Goal: Transaction & Acquisition: Purchase product/service

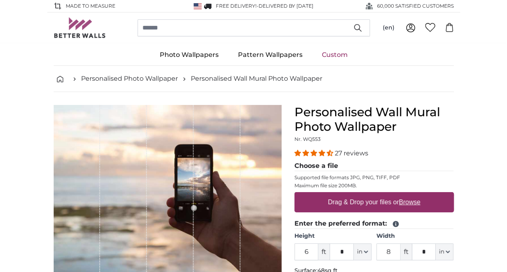
click at [330, 59] on link "Custom" at bounding box center [334, 54] width 45 height 21
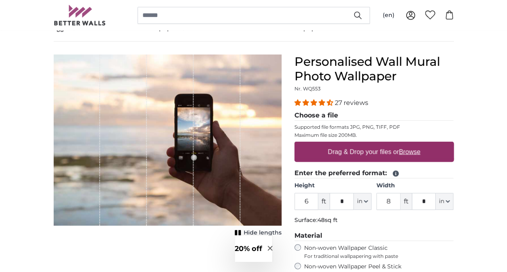
scroll to position [51, 0]
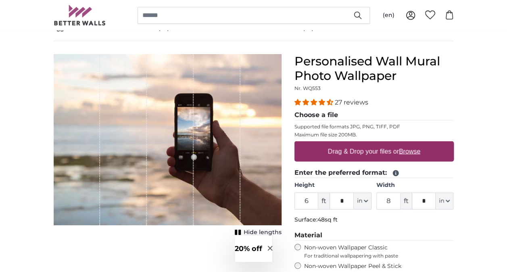
click at [311, 244] on label "Non-woven Wallpaper Classic For traditional wallpapering with paste" at bounding box center [379, 251] width 150 height 15
click at [338, 147] on label "Drag & Drop your files or Browse" at bounding box center [373, 151] width 99 height 16
click at [338, 144] on input "Drag & Drop your files or Browse" at bounding box center [373, 142] width 159 height 2
type input "**********"
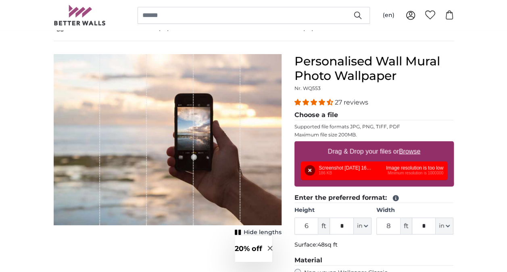
click at [340, 175] on div "Remove Retry Remove Upload Cancel Retry Remove Screenshot 2025-08-17 164416.png…" at bounding box center [374, 170] width 146 height 19
click at [411, 152] on u "Browse" at bounding box center [409, 151] width 21 height 7
click at [411, 144] on input "Drag & Drop your files or Browse" at bounding box center [373, 142] width 159 height 2
type input "**********"
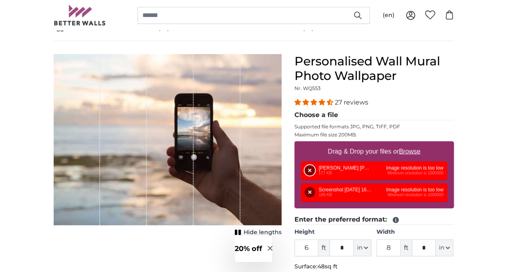
click at [309, 168] on button "Remove" at bounding box center [310, 170] width 10 height 10
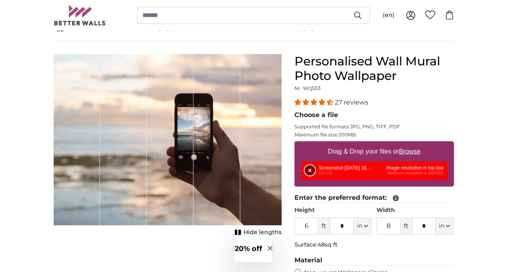
click at [310, 169] on button "Remove" at bounding box center [310, 170] width 10 height 10
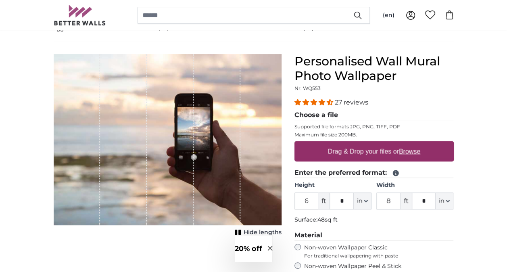
click at [411, 151] on u "Browse" at bounding box center [409, 151] width 21 height 7
click at [411, 144] on input "Drag & Drop your files or Browse" at bounding box center [373, 142] width 159 height 2
type input "**********"
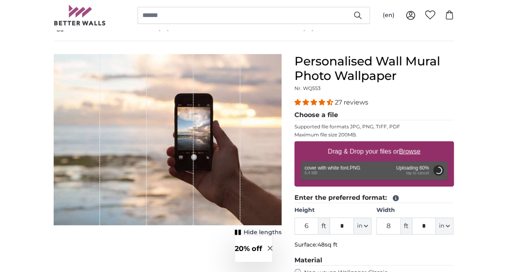
click at [184, 41] on product-detail "Cancel Crop image Hide lengths Personalised Wall Mural Photo Wallpaper Nr. WQ55…" at bounding box center [253, 241] width 413 height 400
drag, startPoint x: 184, startPoint y: 41, endPoint x: 13, endPoint y: 69, distance: 174.2
type input "****"
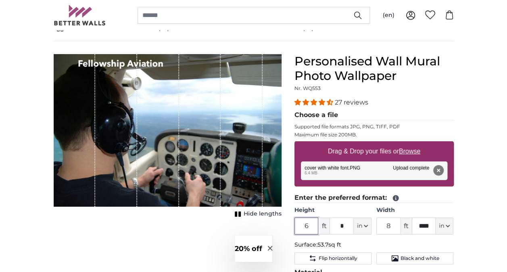
click at [307, 224] on input "6" at bounding box center [306, 225] width 24 height 17
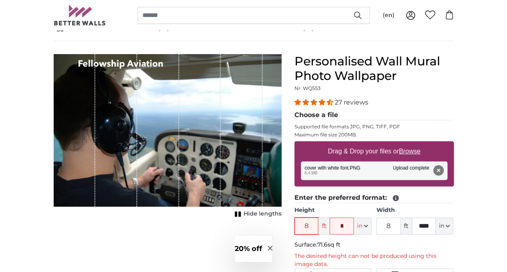
type input "8"
drag, startPoint x: 395, startPoint y: 224, endPoint x: 373, endPoint y: 228, distance: 22.1
click at [373, 228] on div "Height 8 ft * in Centimeter (cm) Inches (inch) Feet (ft. in.) Width 8 ft **** i…" at bounding box center [373, 220] width 159 height 28
type input "17"
drag, startPoint x: 425, startPoint y: 224, endPoint x: 408, endPoint y: 223, distance: 16.6
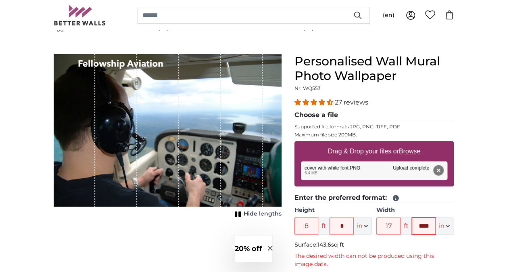
click at [408, 223] on div "17 ft **** in Centimeter (cm) Inches (inch) Feet (ft. in.)" at bounding box center [414, 225] width 77 height 17
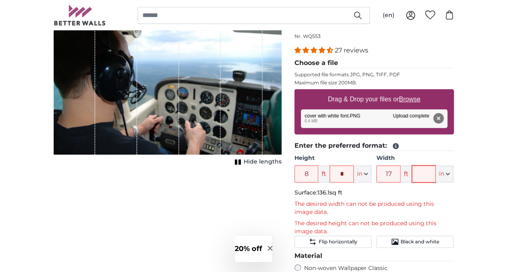
scroll to position [103, 0]
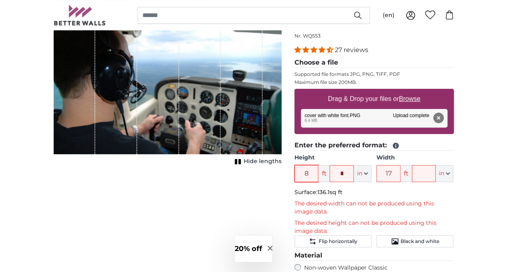
click at [312, 173] on input "8" at bounding box center [306, 173] width 24 height 17
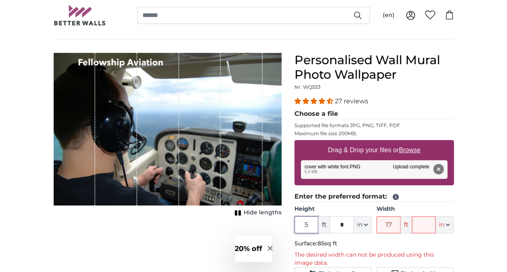
scroll to position [53, 0]
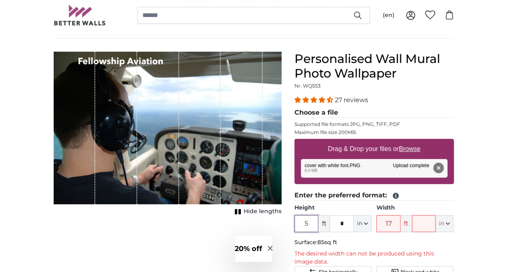
type input "5"
click at [413, 148] on u "Browse" at bounding box center [409, 148] width 21 height 7
click at [413, 141] on input "Drag & Drop your files or Browse" at bounding box center [373, 140] width 159 height 2
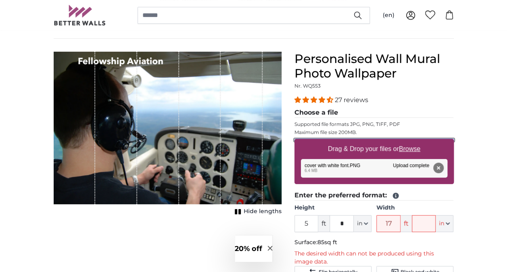
type input "**********"
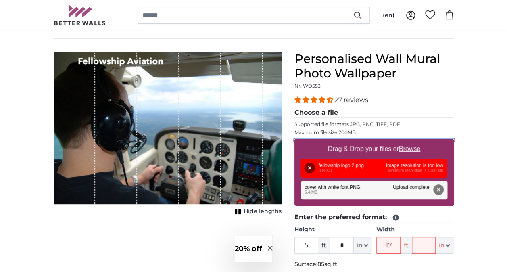
scroll to position [117, 0]
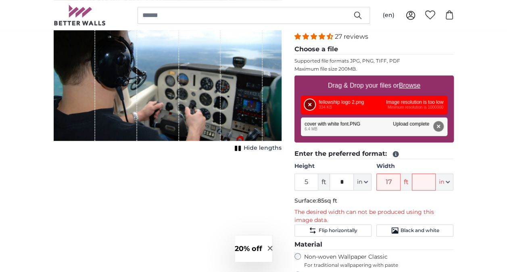
click at [309, 99] on button "Remove" at bounding box center [310, 104] width 10 height 10
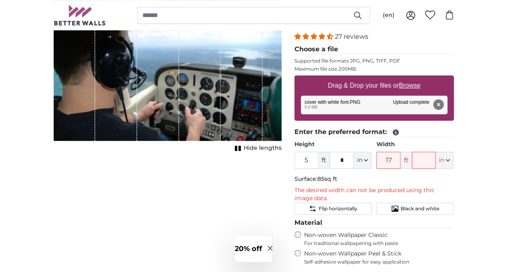
click at [410, 83] on u "Browse" at bounding box center [409, 85] width 21 height 7
click at [410, 78] on input "Drag & Drop your files or Browse" at bounding box center [373, 76] width 159 height 2
type input "**********"
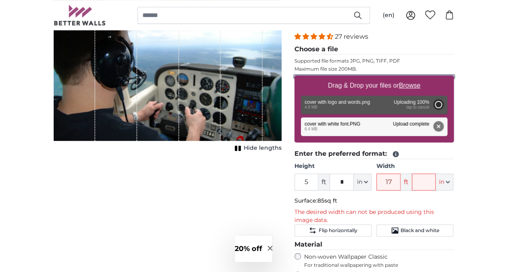
type input "6"
type input "8"
type input "****"
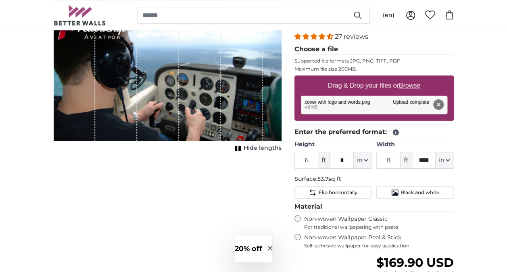
click at [148, 37] on div "1 of 1" at bounding box center [158, 64] width 42 height 152
click at [389, 159] on input "8" at bounding box center [388, 160] width 24 height 17
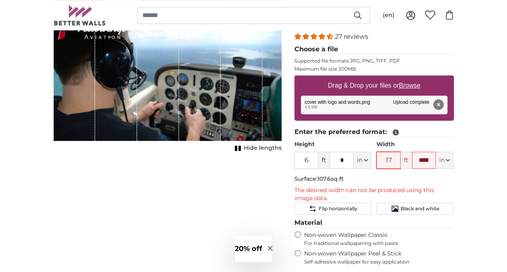
type input "17"
click at [447, 161] on icon "button" at bounding box center [448, 160] width 4 height 4
drag, startPoint x: 426, startPoint y: 158, endPoint x: 411, endPoint y: 159, distance: 14.9
click at [411, 159] on div "17 ft **** in Centimeter (cm) Inches (inch) Feet (ft. in.)" at bounding box center [414, 160] width 77 height 17
type input "*"
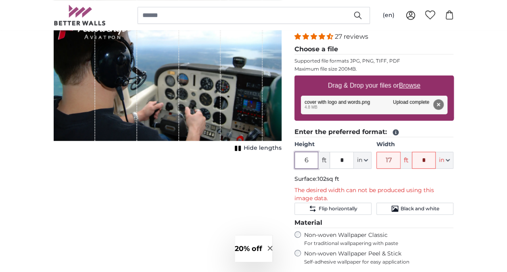
click at [313, 158] on input "6" at bounding box center [306, 160] width 24 height 17
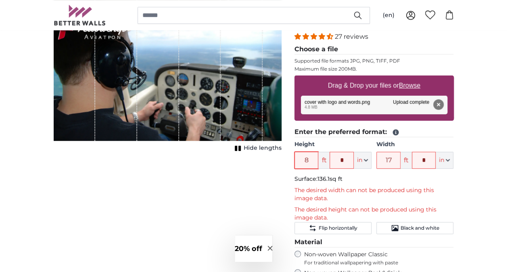
type input "8"
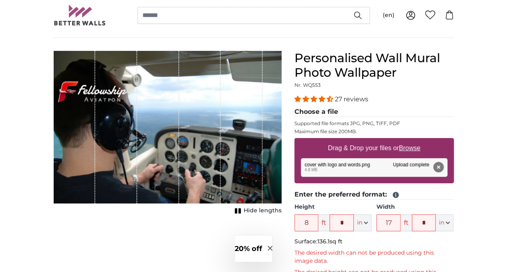
scroll to position [54, 0]
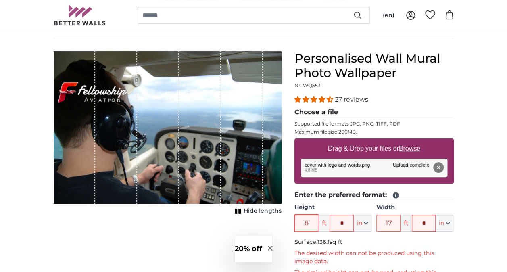
click at [315, 221] on input "8" at bounding box center [306, 223] width 24 height 17
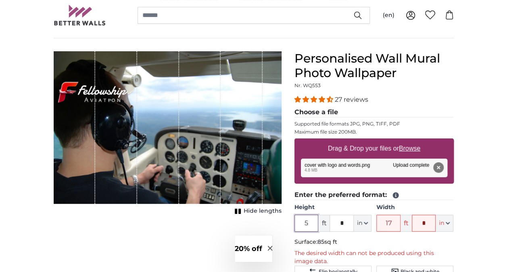
type input "5"
click at [406, 147] on u "Browse" at bounding box center [409, 148] width 21 height 7
click at [406, 141] on input "Drag & Drop your files or Browse" at bounding box center [373, 139] width 159 height 2
type input "**********"
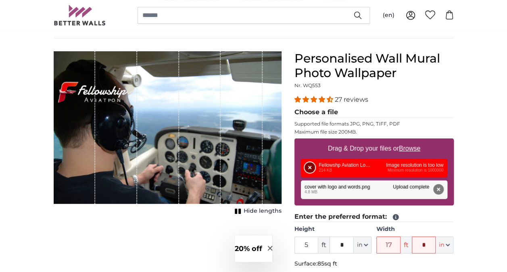
click at [309, 164] on button "Remove" at bounding box center [310, 167] width 10 height 10
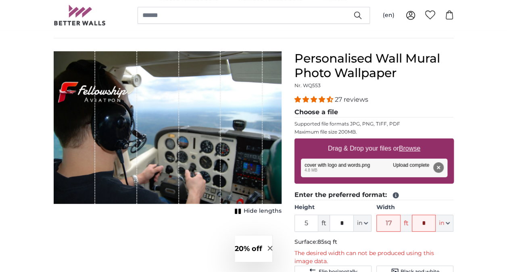
click at [413, 148] on u "Browse" at bounding box center [409, 148] width 21 height 7
click at [413, 141] on input "Drag & Drop your files or Browse" at bounding box center [373, 139] width 159 height 2
type input "**********"
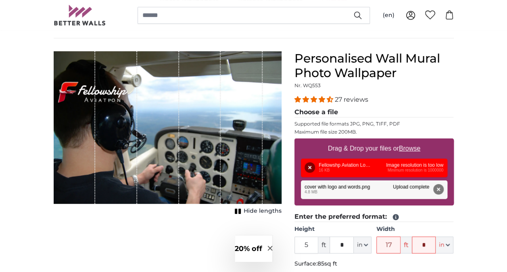
click at [408, 149] on u "Browse" at bounding box center [409, 148] width 21 height 7
click at [408, 141] on input "Drag & Drop your files or Browse" at bounding box center [373, 139] width 159 height 2
type input "**********"
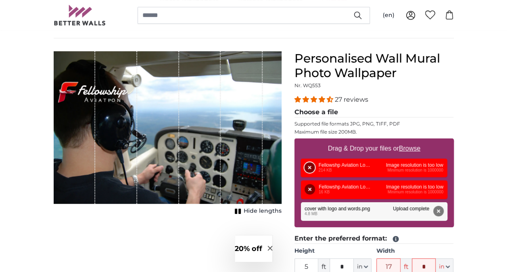
click at [312, 168] on button "Remove" at bounding box center [310, 167] width 10 height 10
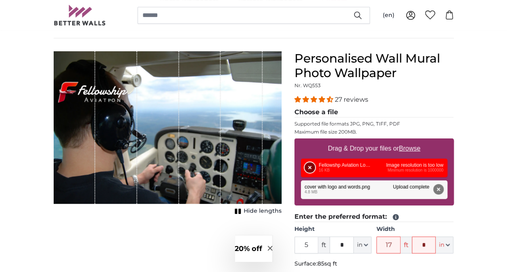
click at [309, 167] on button "Remove" at bounding box center [310, 167] width 10 height 10
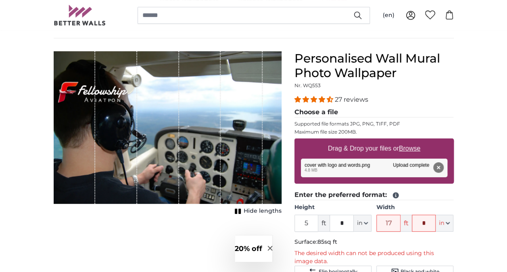
click at [407, 156] on div "Drag & Drop your files or Browse" at bounding box center [373, 148] width 159 height 20
click at [294, 138] on input "Drag & Drop your files or Browse" at bounding box center [373, 139] width 159 height 2
type input "**********"
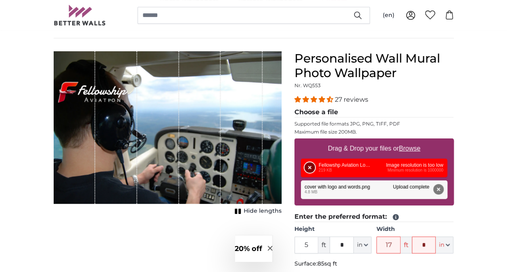
click at [311, 164] on button "Remove" at bounding box center [310, 167] width 10 height 10
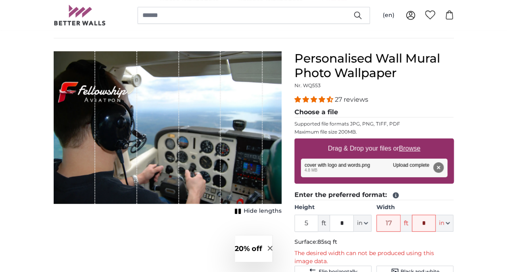
click at [413, 147] on u "Browse" at bounding box center [409, 148] width 21 height 7
click at [413, 141] on input "Drag & Drop your files or Browse" at bounding box center [373, 139] width 159 height 2
type input "**********"
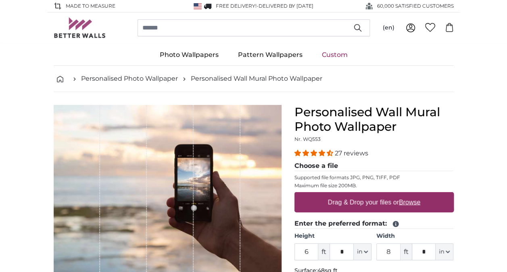
click at [413, 202] on u "Browse" at bounding box center [409, 201] width 21 height 7
click at [413, 194] on input "Drag & Drop your files or Browse" at bounding box center [373, 193] width 159 height 2
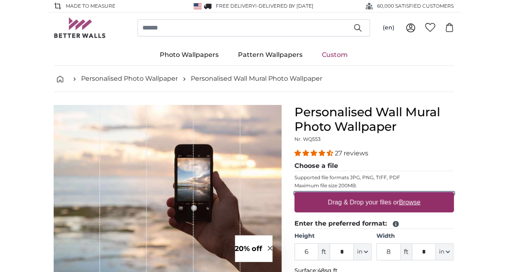
type input "**********"
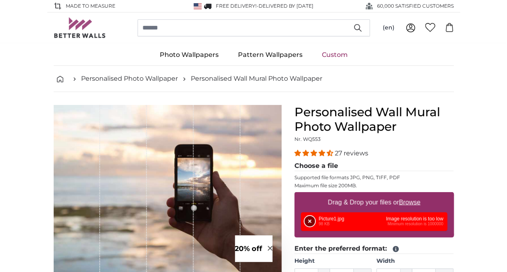
click at [308, 219] on button "Remove" at bounding box center [310, 221] width 10 height 10
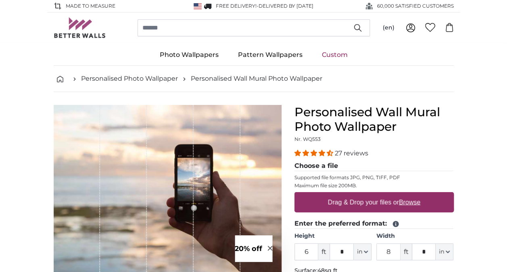
click at [308, 219] on legend "Enter the preferred format:" at bounding box center [373, 224] width 159 height 10
click at [272, 112] on div "1 of 1" at bounding box center [168, 190] width 228 height 171
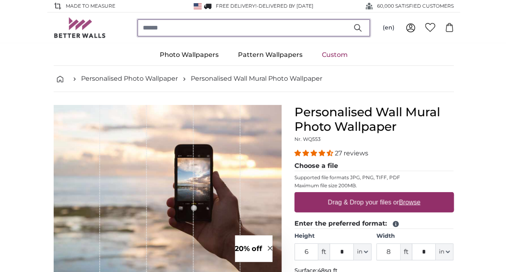
click at [176, 23] on input "search" at bounding box center [254, 27] width 232 height 17
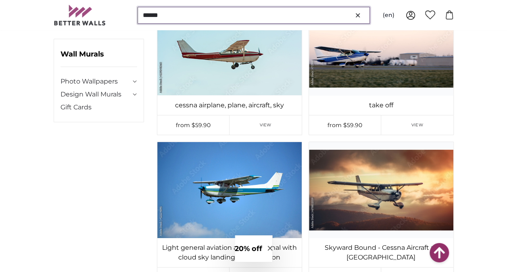
scroll to position [1450, 0]
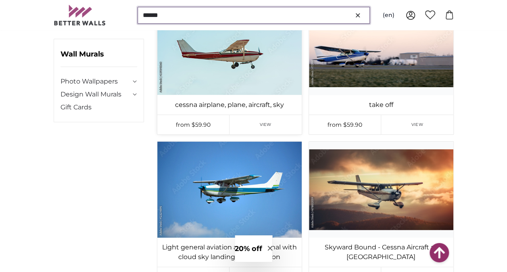
type input "******"
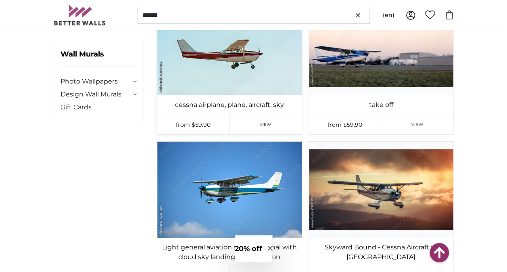
click at [241, 68] on img at bounding box center [229, 47] width 144 height 96
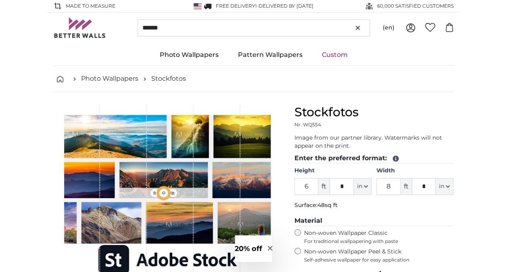
type input "9"
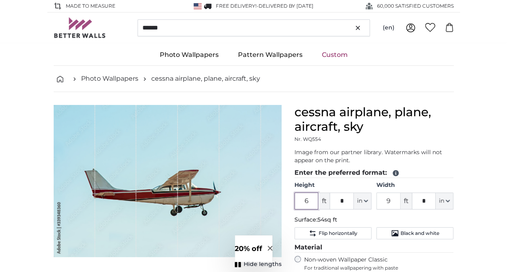
drag, startPoint x: 315, startPoint y: 200, endPoint x: 277, endPoint y: 210, distance: 38.7
click at [277, 210] on product-detail "Cancel Crop image Hide lengths cessna airplane, plane, aircraft, sky Nr. WQ554 …" at bounding box center [253, 260] width 413 height 336
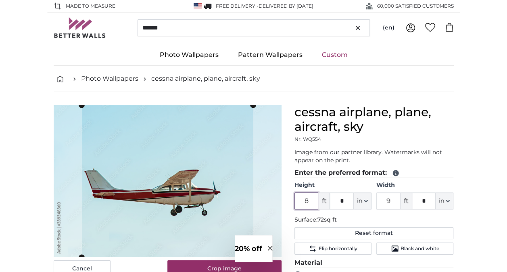
type input "8"
click at [396, 196] on input "9" at bounding box center [388, 200] width 24 height 17
type input "17"
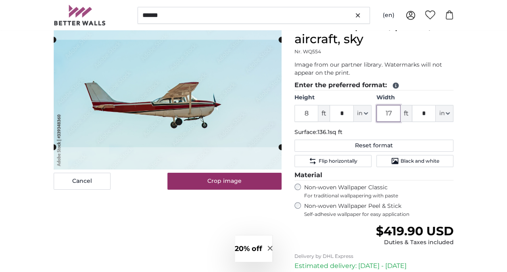
scroll to position [88, 0]
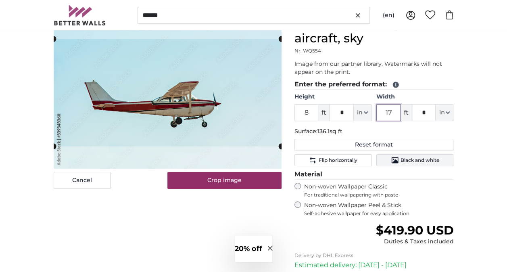
type input "17"
click at [429, 162] on span "Black and white" at bounding box center [419, 160] width 39 height 6
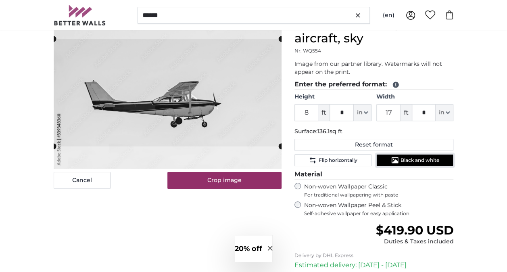
click at [427, 162] on span "Black and white" at bounding box center [419, 160] width 39 height 6
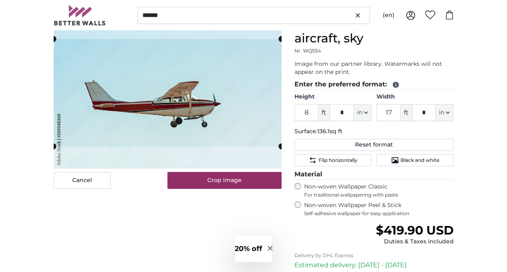
click at [369, 202] on label "Non-woven Wallpaper Peel & Stick Self-adhesive wallpaper for easy application" at bounding box center [379, 208] width 150 height 15
click at [430, 13] on icon at bounding box center [430, 14] width 10 height 9
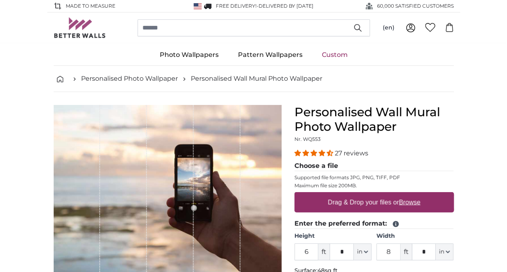
click at [414, 202] on u "Browse" at bounding box center [409, 201] width 21 height 7
click at [414, 194] on input "Drag & Drop your files or Browse" at bounding box center [373, 193] width 159 height 2
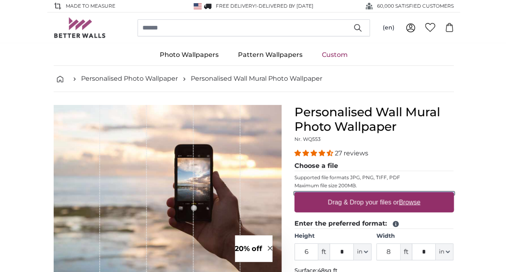
type input "**********"
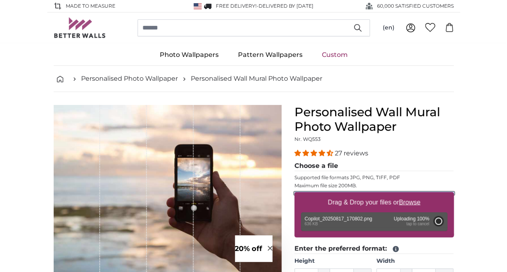
type input "2"
type input "*"
type input "2"
type input "*"
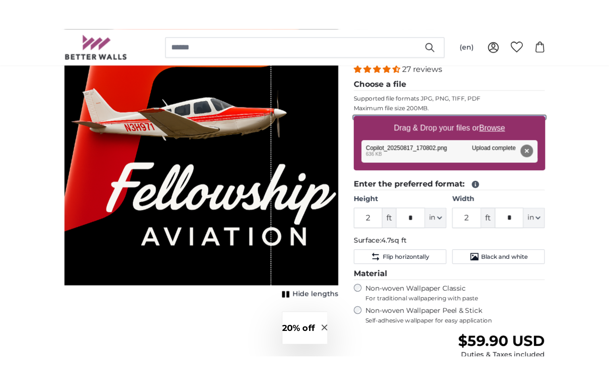
scroll to position [97, 0]
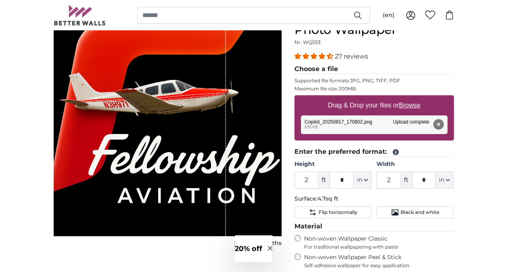
click at [415, 123] on div "Remove Retry Remove Upload Cancel Retry Remove Copilot_20250817_170802.png edit…" at bounding box center [374, 124] width 146 height 19
click at [402, 165] on label "Width" at bounding box center [414, 164] width 77 height 8
click at [400, 171] on input "2" at bounding box center [388, 179] width 24 height 17
click at [402, 165] on label "Width" at bounding box center [414, 164] width 77 height 8
click at [400, 171] on input "2" at bounding box center [388, 179] width 24 height 17
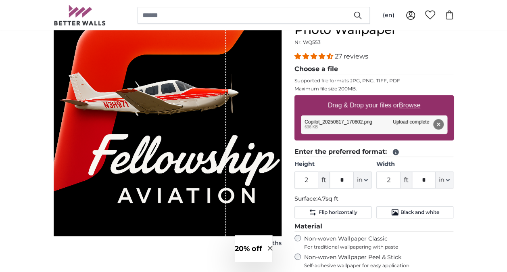
click at [409, 102] on u "Browse" at bounding box center [409, 105] width 21 height 7
click at [409, 98] on input "Drag & Drop your files or Browse" at bounding box center [373, 96] width 159 height 2
type input "**********"
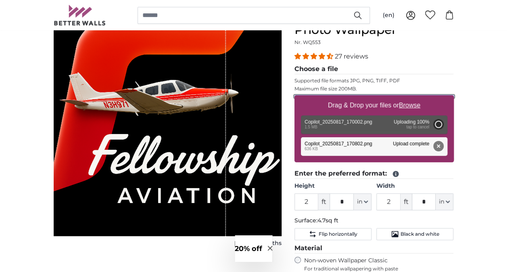
type input "2"
type input "*"
type input "2"
type input "*"
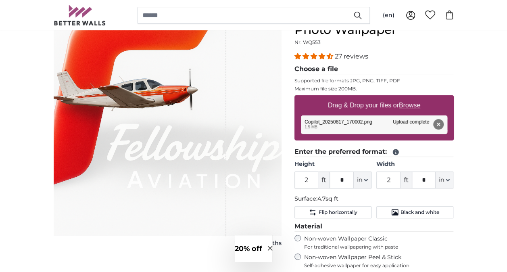
click at [415, 104] on u "Browse" at bounding box center [409, 105] width 21 height 7
click at [415, 98] on input "Drag & Drop your files or Browse" at bounding box center [373, 96] width 159 height 2
type input "**********"
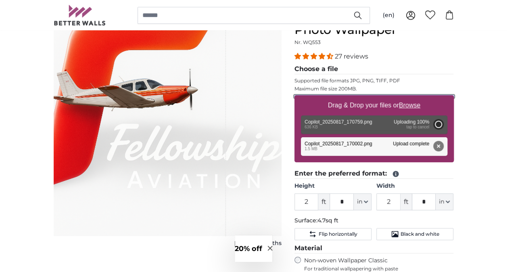
type input "2"
type input "*"
type input "2"
type input "*"
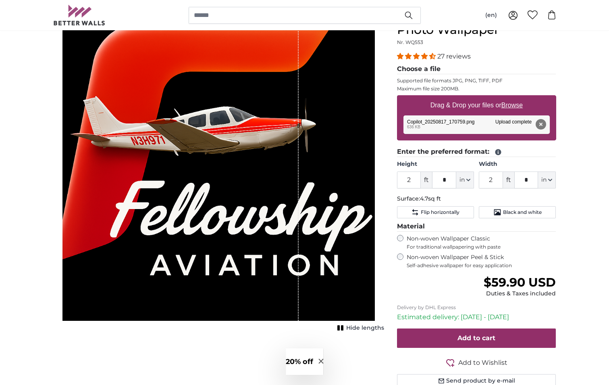
click at [507, 105] on u "Browse" at bounding box center [512, 105] width 21 height 7
click at [507, 98] on input "Drag & Drop your files or Browse" at bounding box center [476, 96] width 159 height 2
type input "**********"
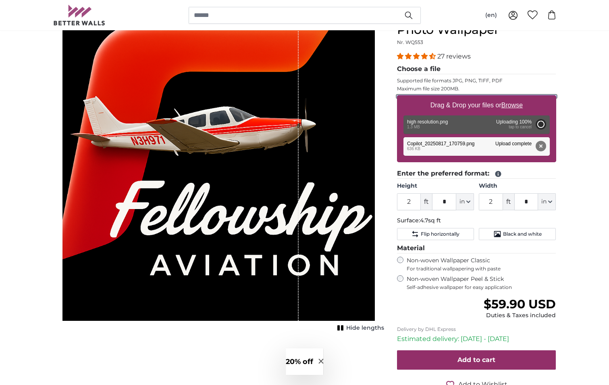
type input "2"
type input "*"
type input "2"
type input "*"
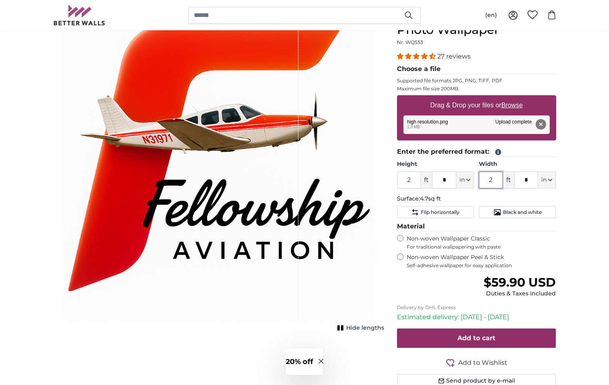
click at [498, 180] on input "2" at bounding box center [491, 179] width 24 height 17
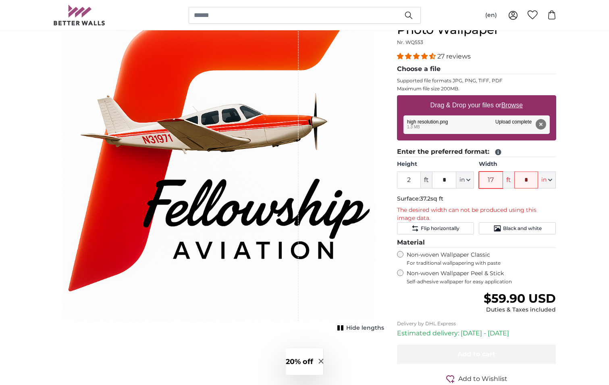
type input "17"
drag, startPoint x: 416, startPoint y: 181, endPoint x: 385, endPoint y: 182, distance: 31.1
click at [385, 182] on product-detail "Cancel Crop image Hide lengths Personalised Wall Mural Photo Wallpaper Nr. WQ55…" at bounding box center [305, 209] width 516 height 428
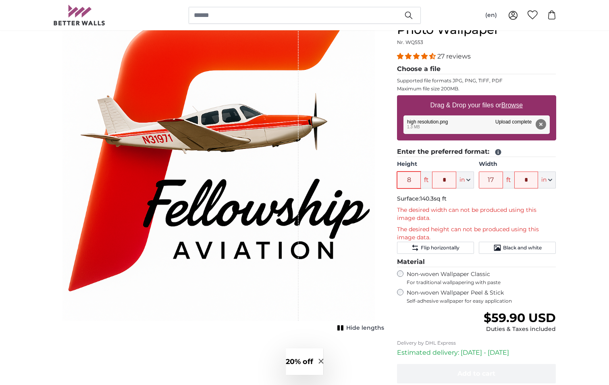
click at [413, 181] on input "8" at bounding box center [409, 179] width 24 height 17
drag, startPoint x: 413, startPoint y: 181, endPoint x: 365, endPoint y: 178, distance: 47.7
click at [367, 181] on product-detail "Cancel Crop image Hide lengths Personalised Wall Mural Photo Wallpaper Nr. WQ55…" at bounding box center [305, 218] width 516 height 447
type input "5"
drag, startPoint x: 496, startPoint y: 178, endPoint x: 485, endPoint y: 178, distance: 11.3
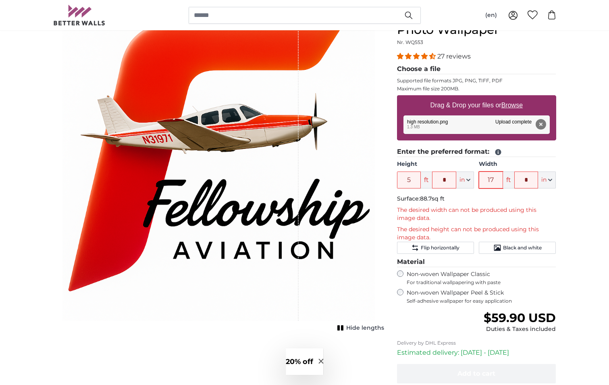
click at [485, 178] on input "17" at bounding box center [491, 179] width 24 height 17
type input "5"
click at [507, 202] on p "Surface: 26.7sq ft" at bounding box center [476, 199] width 159 height 8
drag, startPoint x: 412, startPoint y: 178, endPoint x: 402, endPoint y: 178, distance: 10.5
click at [402, 178] on input "5" at bounding box center [409, 179] width 24 height 17
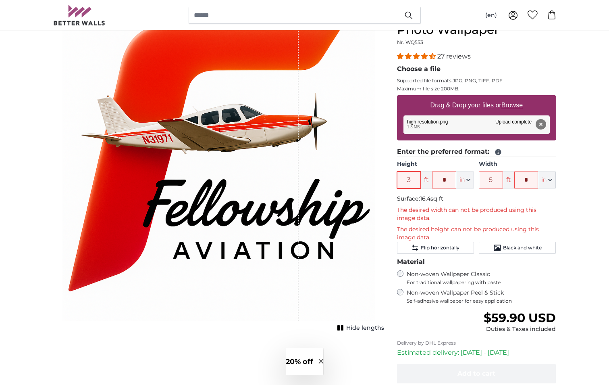
type input "3"
drag, startPoint x: 384, startPoint y: 179, endPoint x: 369, endPoint y: 179, distance: 14.9
click at [369, 179] on product-detail "Cancel Crop image Hide lengths Personalised Wall Mural Photo Wallpaper Nr. WQ55…" at bounding box center [305, 218] width 516 height 447
type input "5"
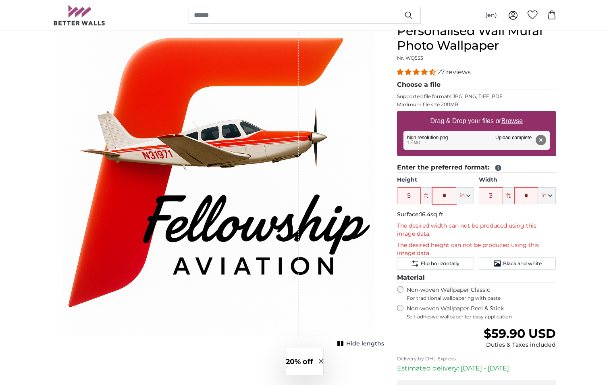
scroll to position [40, 0]
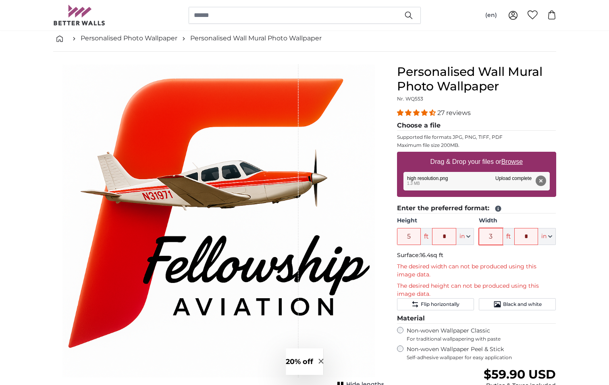
click at [493, 238] on input "3" at bounding box center [491, 236] width 24 height 17
type input "5"
click at [507, 252] on p "Surface: 26.7sq ft" at bounding box center [476, 255] width 159 height 8
click at [410, 271] on label "Non-woven Wallpaper Peel & Stick Self-adhesive wallpaper for easy application" at bounding box center [482, 352] width 150 height 15
click at [118, 38] on link "Personalised Photo Wallpaper" at bounding box center [129, 38] width 97 height 10
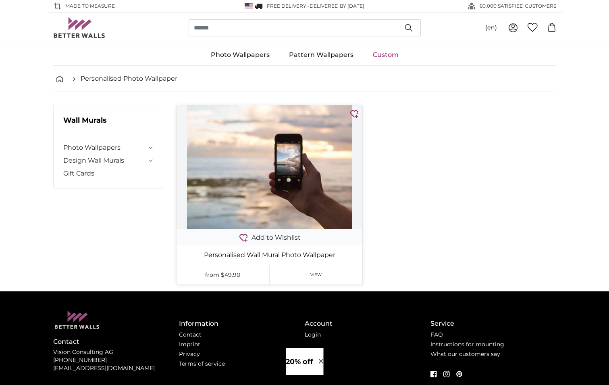
click at [298, 151] on img at bounding box center [270, 167] width 186 height 124
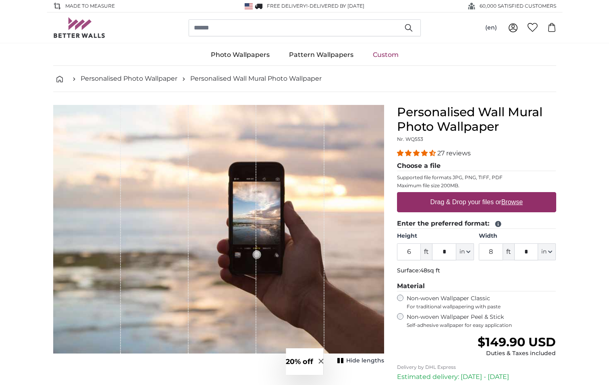
click at [507, 201] on u "Browse" at bounding box center [512, 201] width 21 height 7
click at [507, 194] on input "Drag & Drop your files or Browse" at bounding box center [476, 193] width 159 height 2
type input "**********"
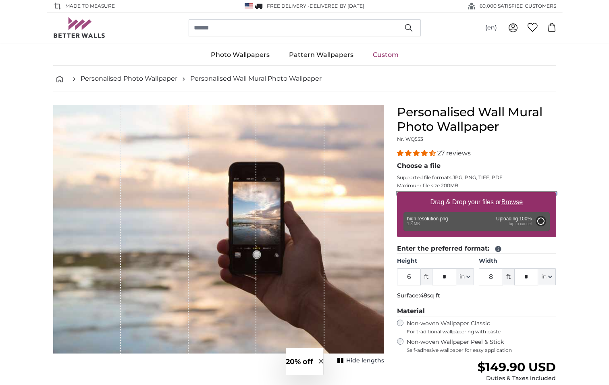
type input "2"
type input "*"
type input "2"
type input "*"
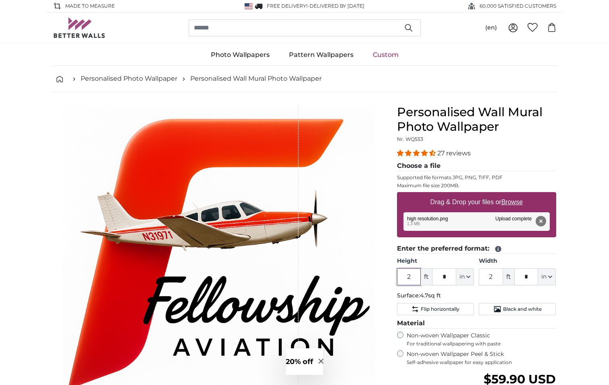
click at [410, 271] on input "2" at bounding box center [409, 276] width 24 height 17
type input "3"
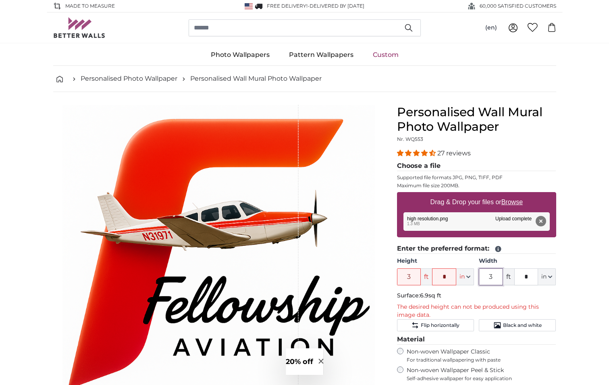
type input "3"
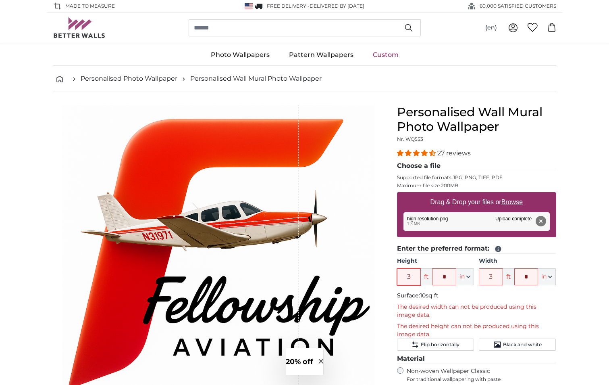
click at [412, 271] on input "3" at bounding box center [409, 276] width 24 height 17
type input "2"
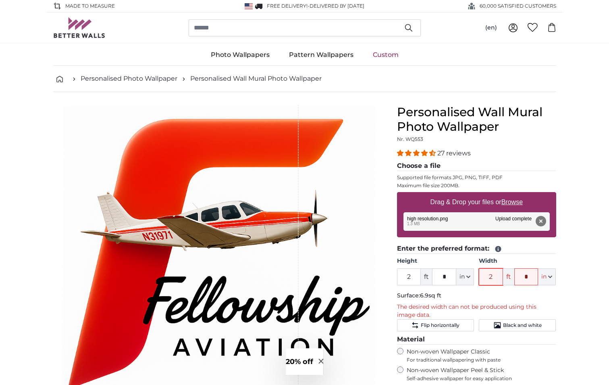
type input "2"
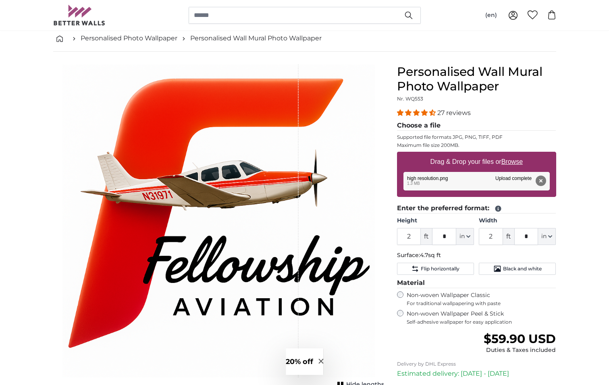
scroll to position [81, 0]
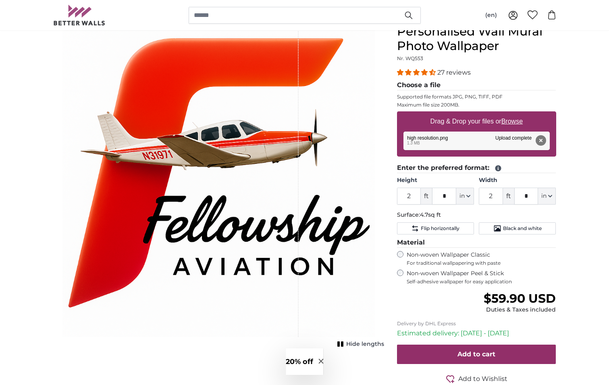
click at [507, 137] on div "Remove Retry Remove Upload Cancel Retry Remove high resolution.png edit 1.3 MB …" at bounding box center [477, 140] width 146 height 19
click at [507, 123] on u "Browse" at bounding box center [512, 121] width 21 height 7
click at [507, 114] on input "Drag & Drop your files or Browse" at bounding box center [476, 112] width 159 height 2
type input "**********"
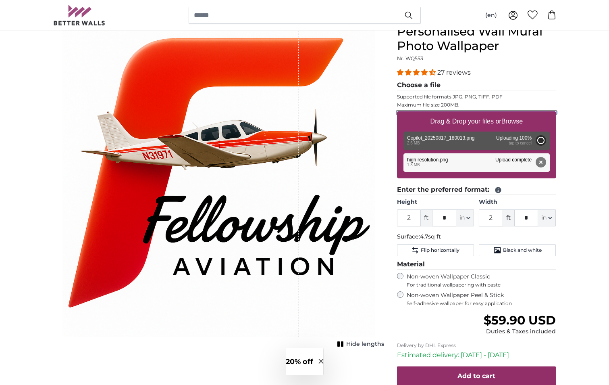
type input "2"
type input "*"
type input "3"
type input "*"
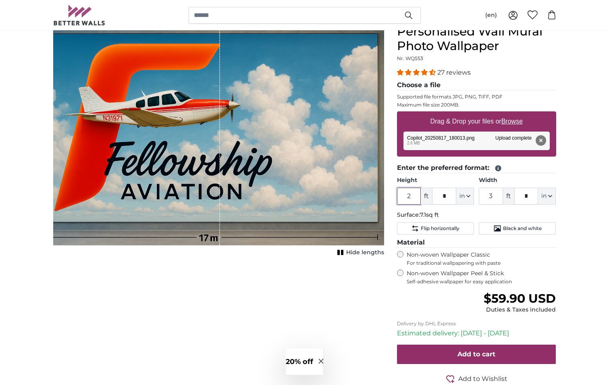
click at [414, 196] on input "2" at bounding box center [409, 196] width 24 height 17
drag, startPoint x: 414, startPoint y: 196, endPoint x: 395, endPoint y: 196, distance: 19.0
click at [395, 196] on div "Personalised Wall Mural Photo Wallpaper Nr. WQ553 27 reviews Choose a file Supp…" at bounding box center [477, 223] width 172 height 399
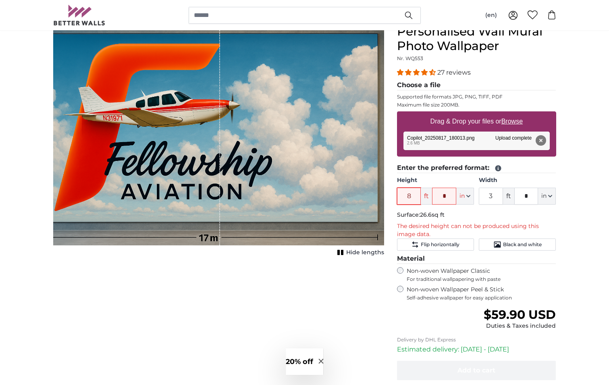
type input "8"
type input "*"
type input "17"
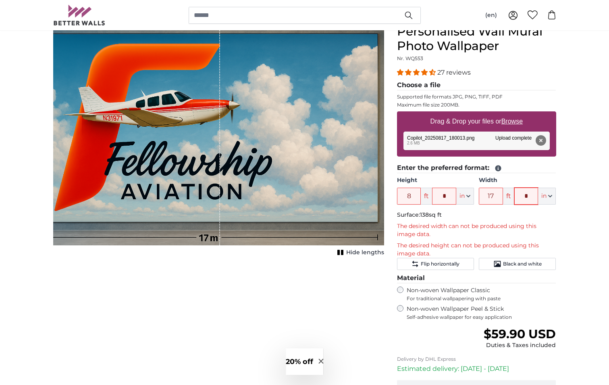
type input "*"
click at [245, 271] on div "Cancel Crop image Hide lengths" at bounding box center [219, 241] width 344 height 434
click at [507, 121] on u "Browse" at bounding box center [512, 121] width 21 height 7
click at [507, 114] on input "Drag & Drop your files or Browse" at bounding box center [476, 112] width 159 height 2
type input "**********"
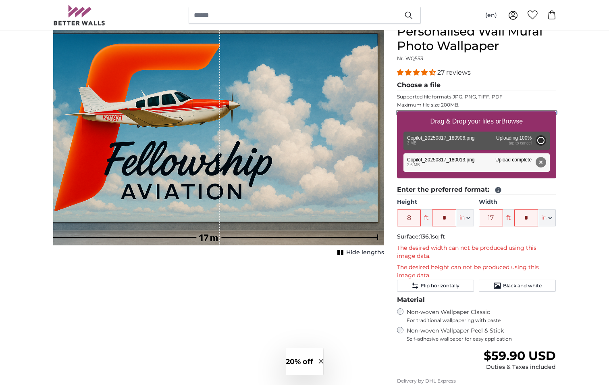
type input "2"
type input "*"
type input "3"
type input "*"
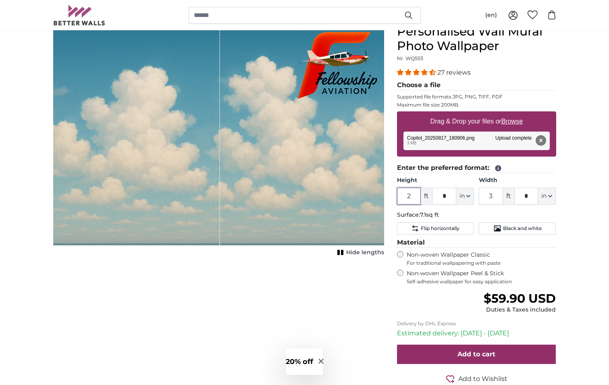
click at [411, 198] on input "2" at bounding box center [409, 196] width 24 height 17
drag, startPoint x: 414, startPoint y: 197, endPoint x: 394, endPoint y: 196, distance: 19.8
click at [394, 196] on div "Personalised Wall Mural Photo Wallpaper Nr. WQ553 27 reviews Choose a file Supp…" at bounding box center [477, 223] width 172 height 399
type input "8"
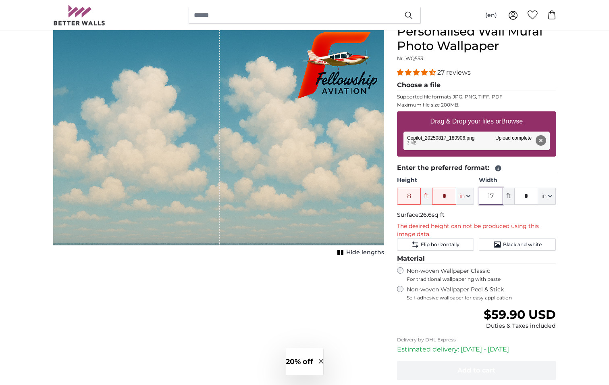
type input "17"
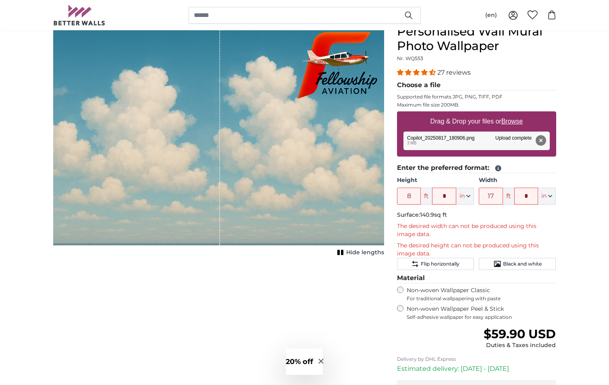
click at [262, 269] on div "Cancel Crop image Hide lengths" at bounding box center [219, 241] width 344 height 434
click at [507, 121] on u "Browse" at bounding box center [512, 121] width 21 height 7
click at [507, 114] on input "Drag & Drop your files or Browse" at bounding box center [476, 112] width 159 height 2
type input "**********"
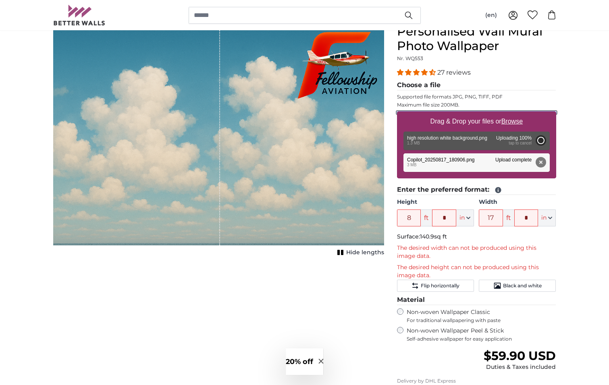
type input "2"
type input "*"
type input "2"
type input "*"
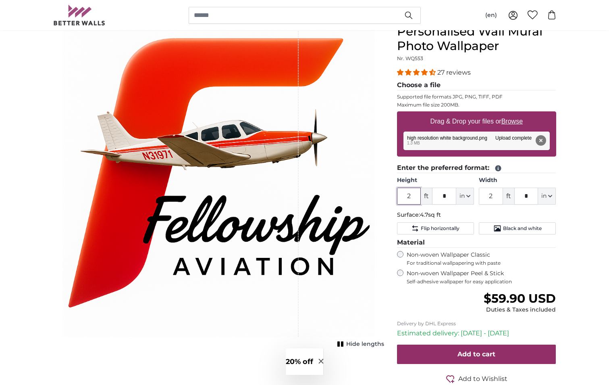
click at [413, 195] on input "2" at bounding box center [409, 196] width 24 height 17
type input "3"
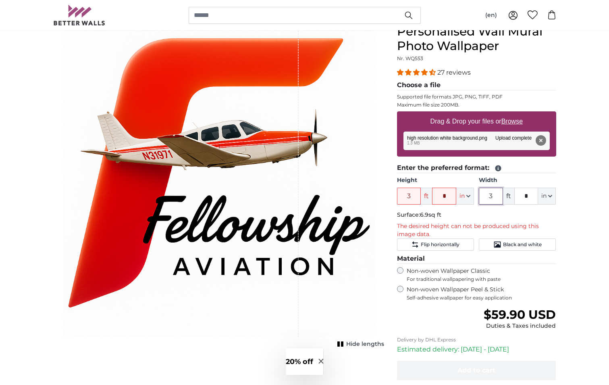
type input "3"
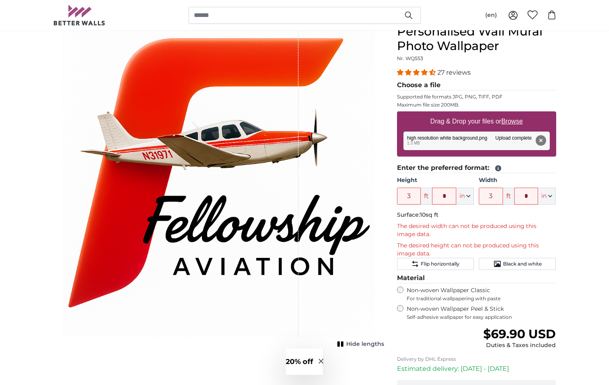
click at [507, 122] on u "Browse" at bounding box center [512, 121] width 21 height 7
click at [507, 114] on input "Drag & Drop your files or Browse" at bounding box center [476, 112] width 159 height 2
type input "**********"
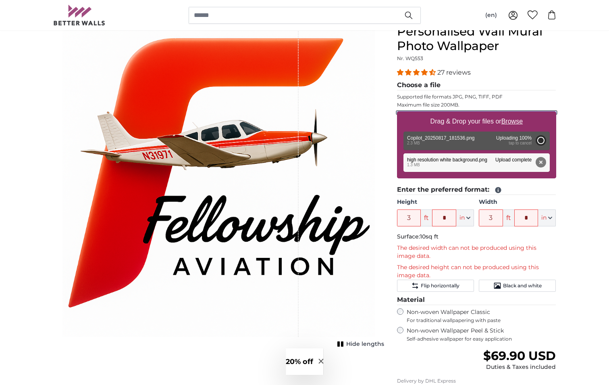
type input "2"
type input "*"
type input "3"
type input "*"
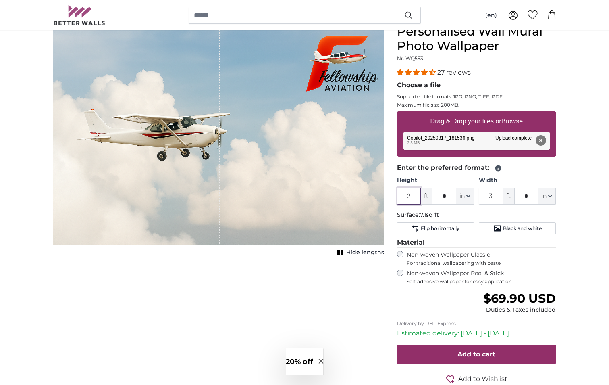
click at [412, 196] on input "2" at bounding box center [409, 196] width 24 height 17
drag, startPoint x: 412, startPoint y: 196, endPoint x: 389, endPoint y: 196, distance: 22.6
click at [389, 196] on product-detail "Cancel Crop image Hide lengths Personalised Wall Mural Photo Wallpaper Nr. WQ55…" at bounding box center [305, 217] width 516 height 412
type input "8"
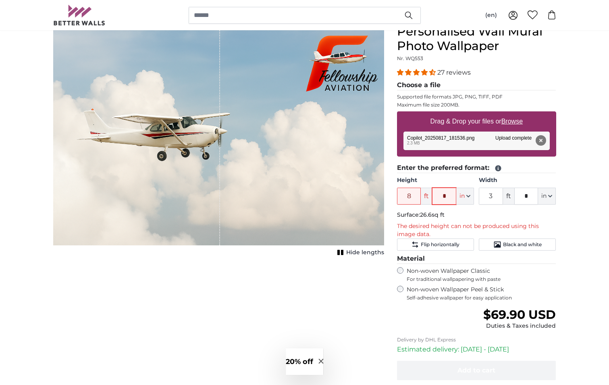
type input "*"
type input "17"
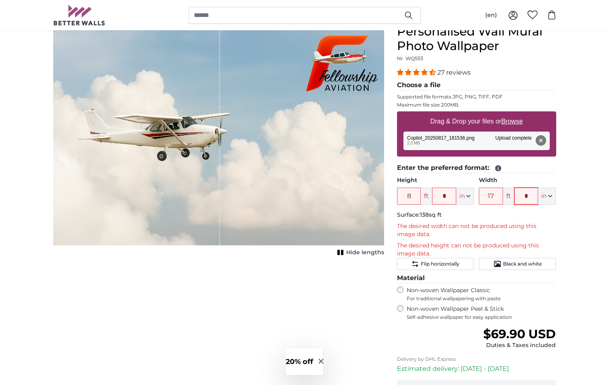
type input "*"
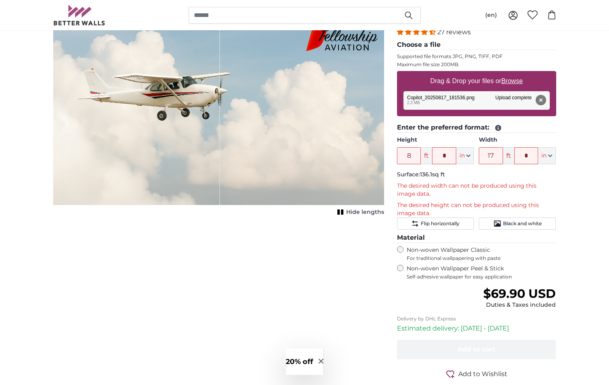
click at [364, 211] on span "Hide lengths" at bounding box center [365, 212] width 38 height 8
click at [364, 211] on span "Show lengths" at bounding box center [364, 212] width 41 height 8
click at [507, 79] on u "Browse" at bounding box center [512, 80] width 21 height 7
click at [507, 73] on input "Drag & Drop your files or Browse" at bounding box center [476, 72] width 159 height 2
type input "**********"
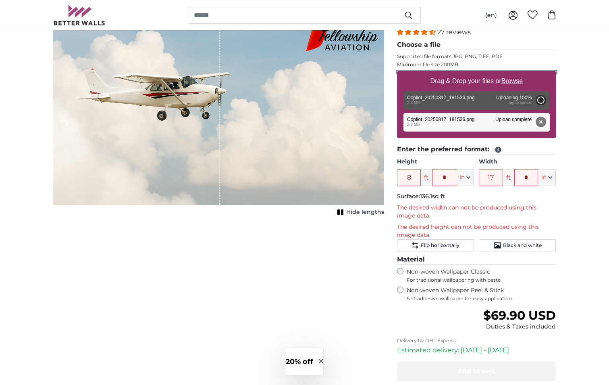
type input "2"
type input "*"
type input "3"
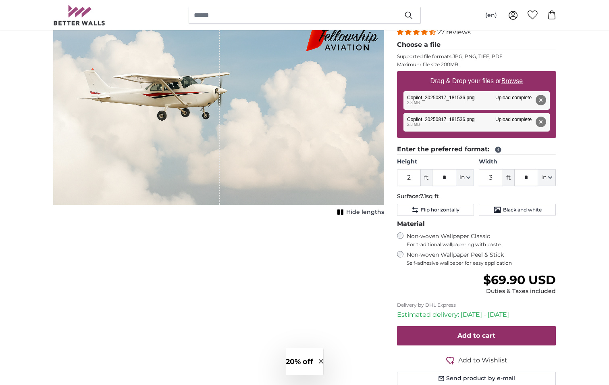
click at [498, 150] on icon at bounding box center [498, 150] width 6 height 6
click at [507, 208] on span "Black and white" at bounding box center [522, 209] width 39 height 6
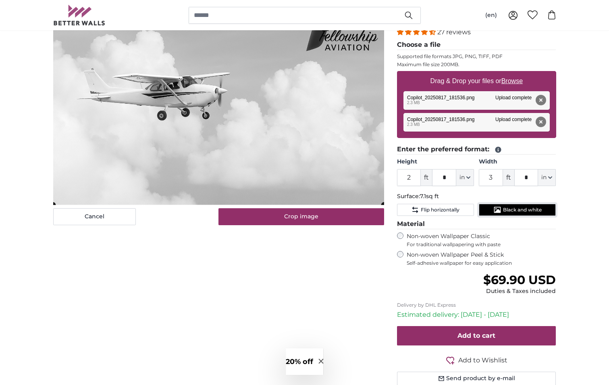
click at [507, 208] on span "Black and white" at bounding box center [522, 209] width 39 height 6
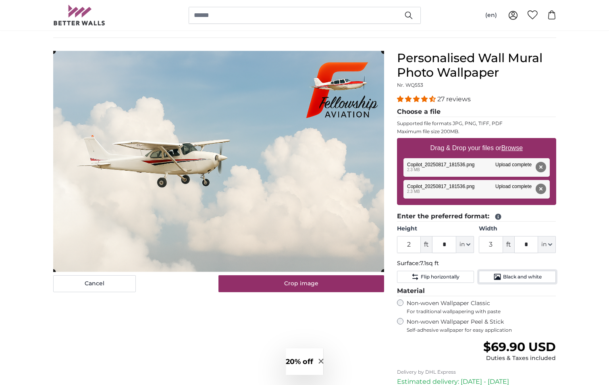
scroll to position [40, 0]
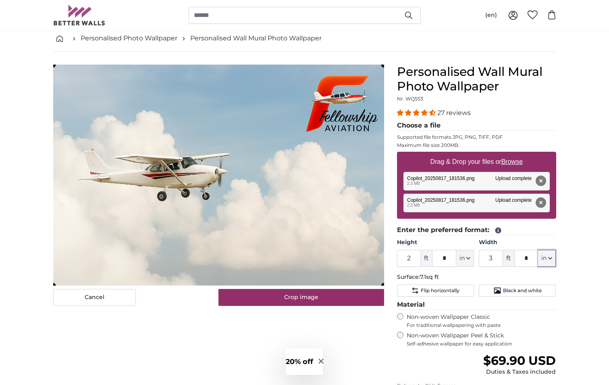
click at [507, 258] on icon "button" at bounding box center [551, 258] width 4 height 4
click at [507, 256] on input "*" at bounding box center [527, 258] width 24 height 17
type input "**"
type input "5"
type input "*"
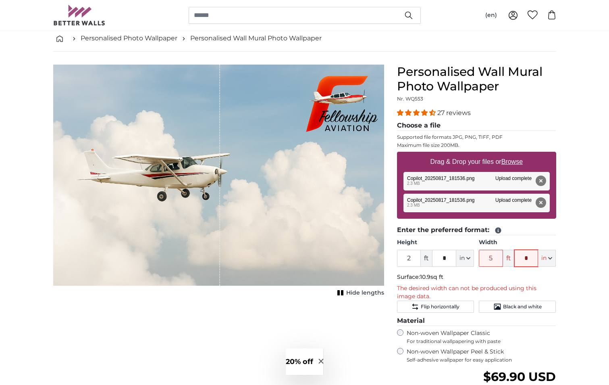
type input "*"
click at [498, 259] on input "5" at bounding box center [491, 258] width 24 height 17
drag, startPoint x: 498, startPoint y: 259, endPoint x: 480, endPoint y: 259, distance: 18.2
click at [480, 259] on input "5" at bounding box center [491, 258] width 24 height 17
type input "17"
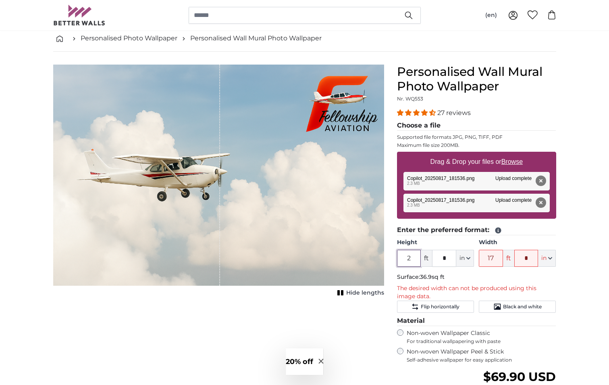
click at [414, 258] on input "2" at bounding box center [409, 258] width 24 height 17
type input "5"
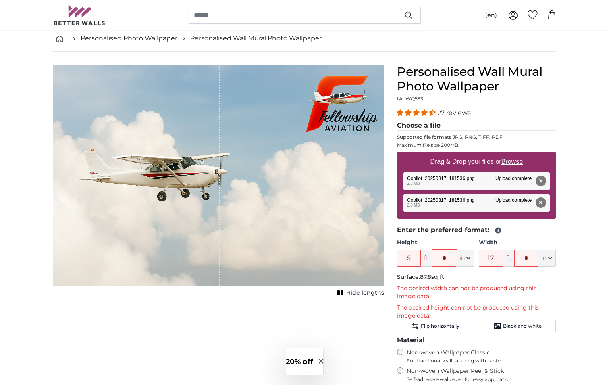
type input "*"
click at [507, 161] on u "Browse" at bounding box center [512, 161] width 21 height 7
click at [507, 154] on input "Drag & Drop your files or Browse" at bounding box center [476, 153] width 159 height 2
type input "**********"
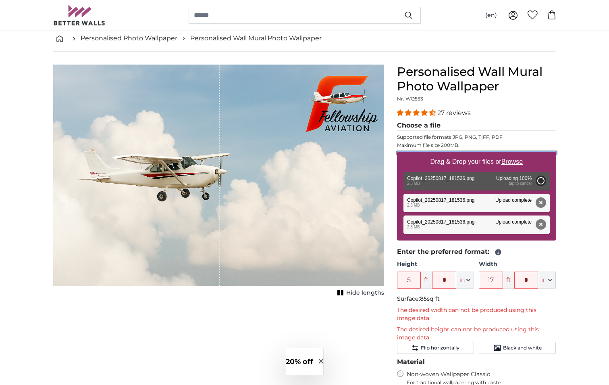
type input "2"
type input "*"
type input "3"
type input "*"
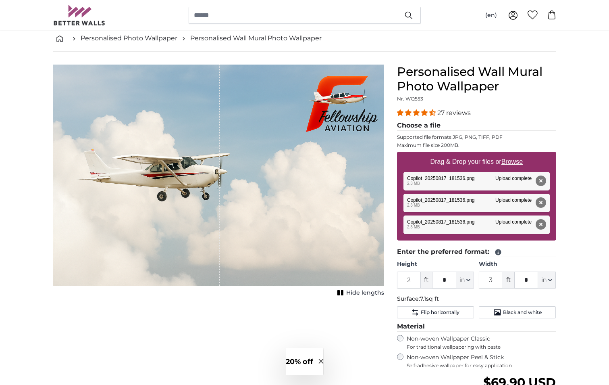
click at [507, 161] on u "Browse" at bounding box center [512, 161] width 21 height 7
click at [507, 154] on input "Drag & Drop your files or Browse" at bounding box center [476, 153] width 159 height 2
click at [507, 162] on u "Browse" at bounding box center [512, 161] width 21 height 7
click at [507, 154] on input "Drag & Drop your files or Browse" at bounding box center [476, 153] width 159 height 2
type input "**********"
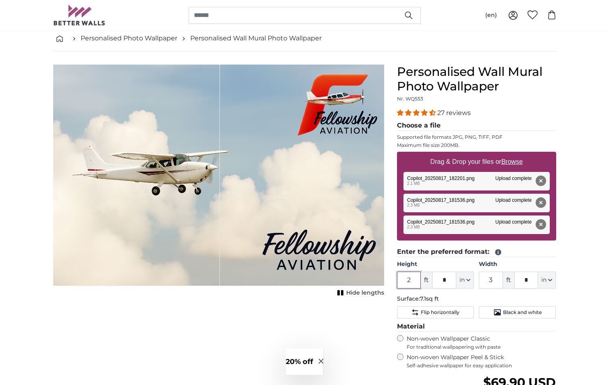
click at [413, 271] on input "2" at bounding box center [409, 279] width 24 height 17
type input "8"
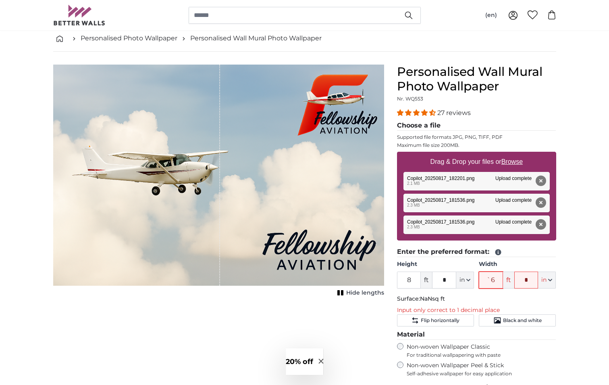
type input "`"
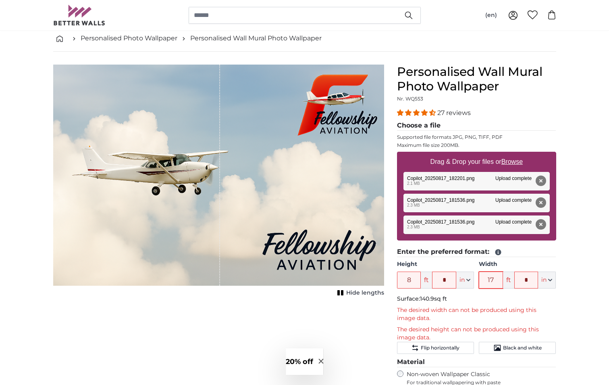
type input "17"
type input "*"
click at [447, 271] on input "*" at bounding box center [444, 279] width 24 height 17
type input "*"
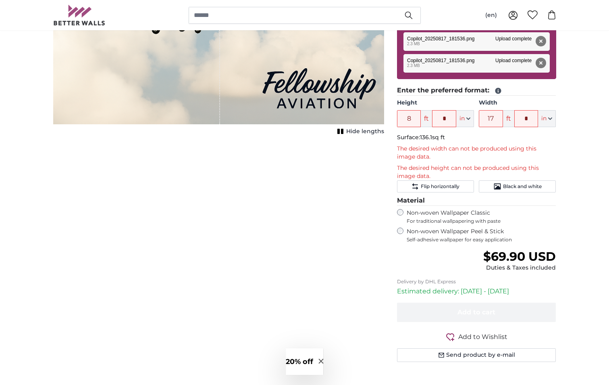
scroll to position [0, 0]
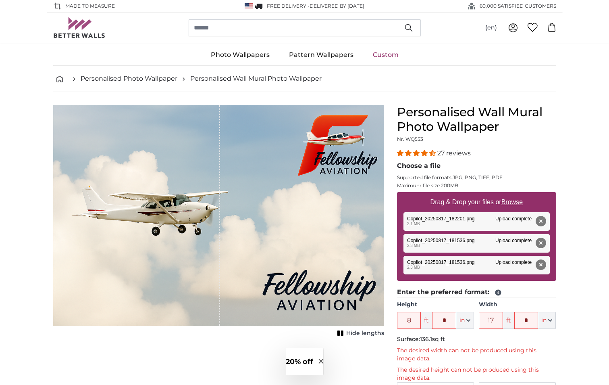
click at [507, 200] on u "Browse" at bounding box center [512, 201] width 21 height 7
click at [507, 194] on input "Drag & Drop your files or Browse" at bounding box center [476, 193] width 159 height 2
type input "**********"
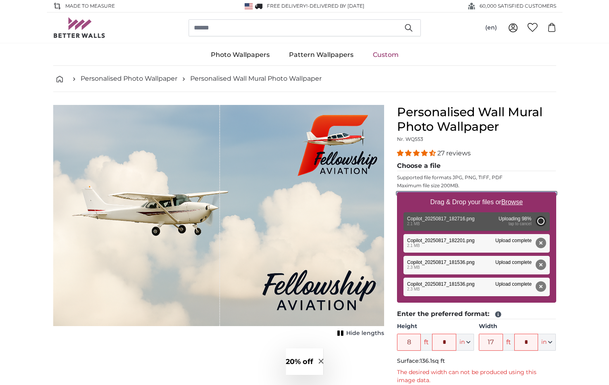
type input "2"
type input "*"
type input "3"
type input "*"
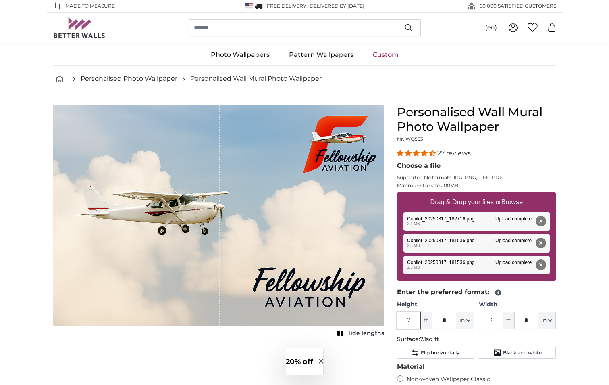
click at [417, 271] on input "2" at bounding box center [409, 320] width 24 height 17
click at [412, 271] on input "2" at bounding box center [409, 320] width 24 height 17
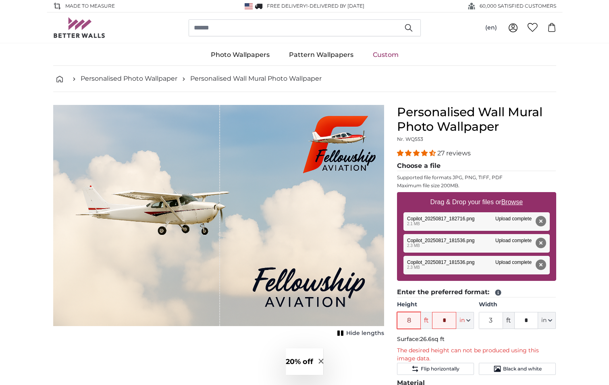
type input "8"
type input "*"
type input "17"
type input "*"
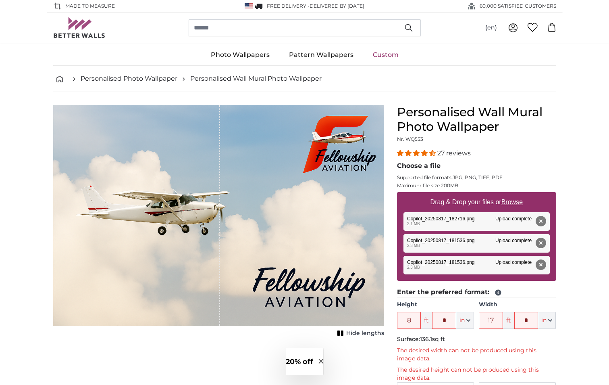
click at [507, 201] on u "Browse" at bounding box center [512, 201] width 21 height 7
click at [507, 194] on input "Drag & Drop your files or Browse" at bounding box center [476, 193] width 159 height 2
type input "**********"
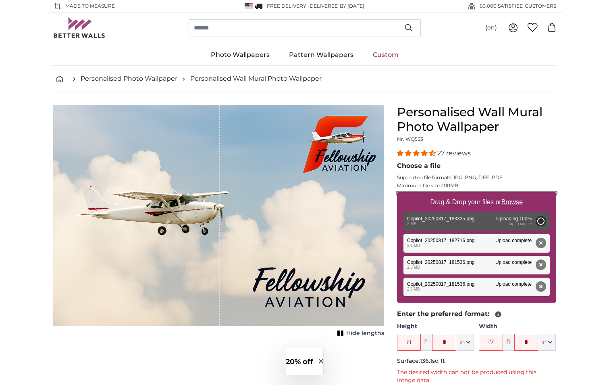
type input "2"
type input "*"
type input "3"
type input "*"
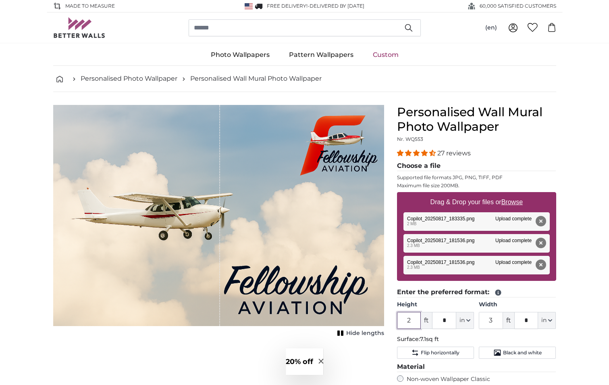
click at [415, 271] on input "2" at bounding box center [409, 320] width 24 height 17
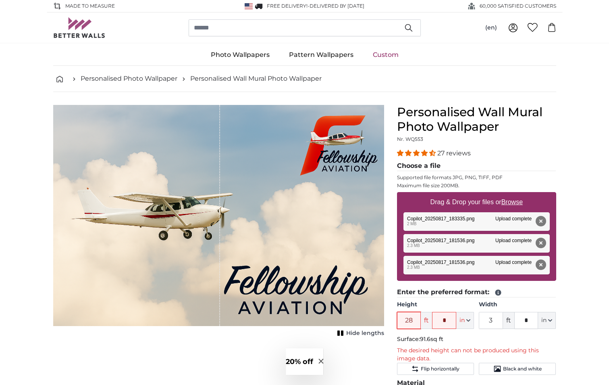
type input "2"
type input "8"
type input "17"
drag, startPoint x: 412, startPoint y: 321, endPoint x: 399, endPoint y: 319, distance: 13.1
click at [399, 271] on input "8" at bounding box center [409, 320] width 24 height 17
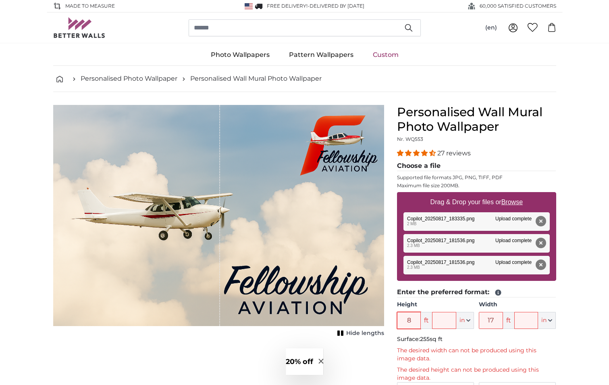
type input "8"
type input "15"
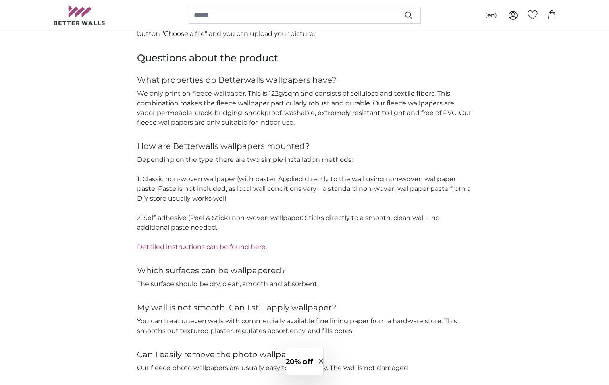
scroll to position [1008, 0]
